Goal: Complete application form

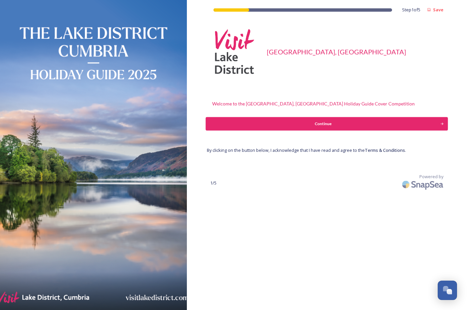
click at [308, 119] on button "Continue" at bounding box center [327, 123] width 242 height 13
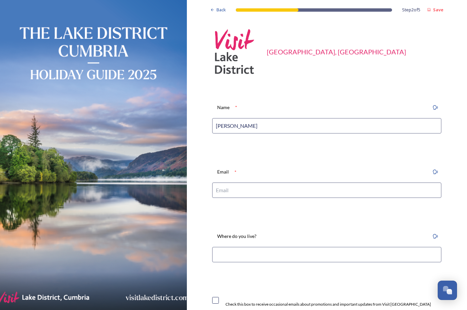
type input "[PERSON_NAME]"
type input "[PERSON_NAME][EMAIL_ADDRESS][DOMAIN_NAME]"
type input "V"
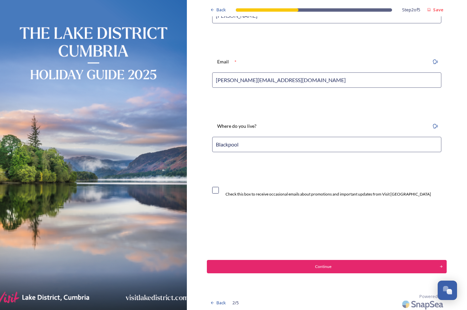
scroll to position [110, 0]
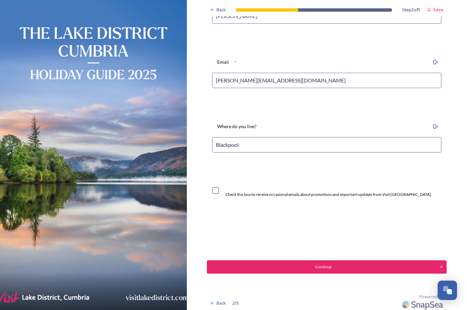
type input "Blackpool"
click at [322, 264] on div "Continue" at bounding box center [324, 267] width 228 height 6
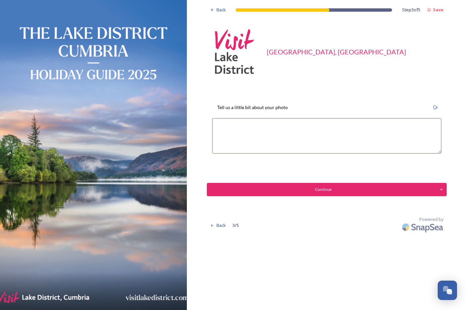
click at [233, 125] on textarea at bounding box center [326, 135] width 229 height 35
click at [246, 125] on textarea "Taken at [GEOGRAPHIC_DATA] in [DATE] a glorious sunrise" at bounding box center [326, 135] width 229 height 35
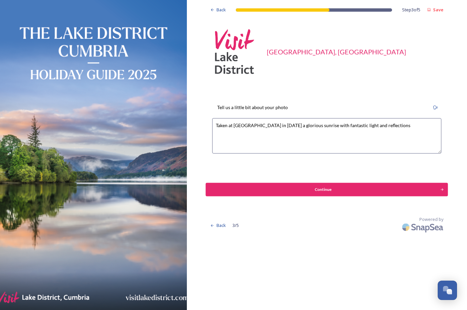
type textarea "Taken at [GEOGRAPHIC_DATA] in [DATE] a glorious sunrise with fantastic light an…"
click at [327, 186] on div "Continue" at bounding box center [324, 189] width 228 height 6
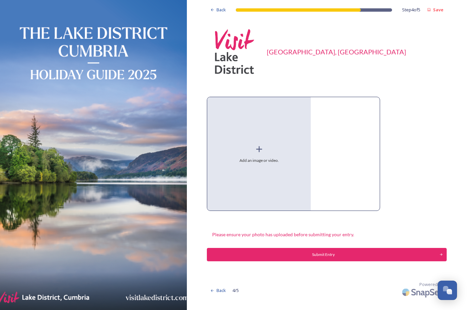
click at [258, 150] on icon at bounding box center [259, 149] width 10 height 10
click at [262, 148] on icon at bounding box center [259, 149] width 10 height 10
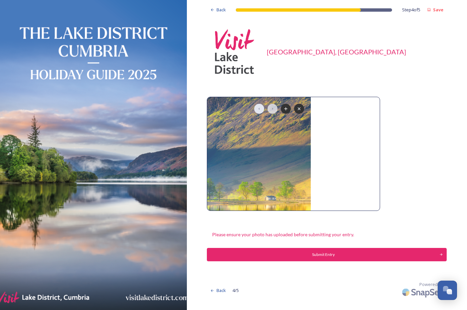
click at [271, 107] on icon at bounding box center [272, 108] width 5 height 5
click at [259, 107] on icon at bounding box center [259, 108] width 5 height 5
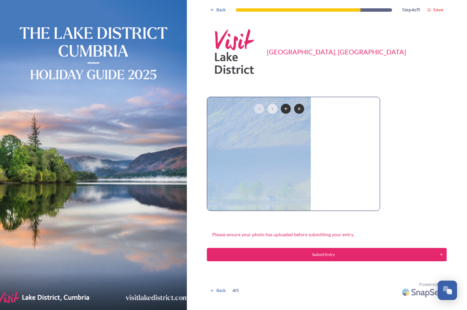
click at [259, 107] on icon at bounding box center [259, 108] width 5 height 5
click at [267, 152] on img at bounding box center [259, 153] width 104 height 113
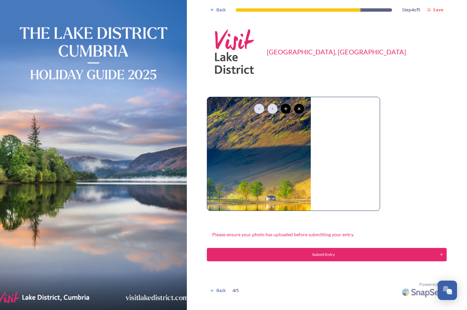
click at [407, 143] on div "Back Step 4 of 5 Save Visit [GEOGRAPHIC_DATA], [GEOGRAPHIC_DATA] Please ensure …" at bounding box center [327, 150] width 240 height 300
click at [405, 168] on div "Back Step 4 of 5 Save Visit [GEOGRAPHIC_DATA], [GEOGRAPHIC_DATA] Please ensure …" at bounding box center [327, 150] width 240 height 300
click at [432, 145] on div "Back Step 4 of 5 Save Visit [GEOGRAPHIC_DATA], [GEOGRAPHIC_DATA] Please ensure …" at bounding box center [327, 150] width 240 height 300
click at [335, 255] on div "Submit Entry" at bounding box center [324, 254] width 228 height 6
